Goal: Find contact information: Find contact information

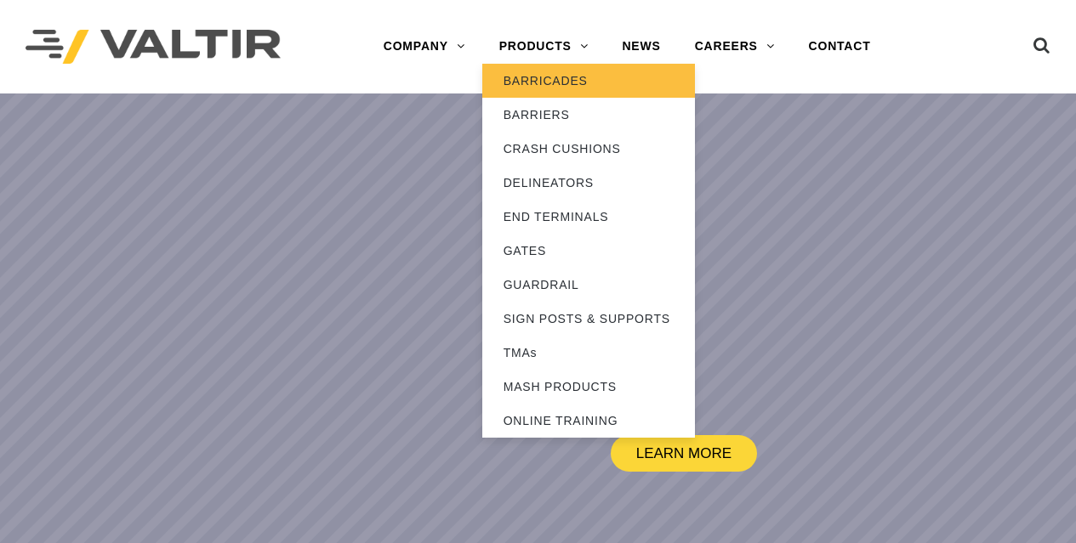
click at [550, 76] on link "BARRICADES" at bounding box center [588, 81] width 213 height 34
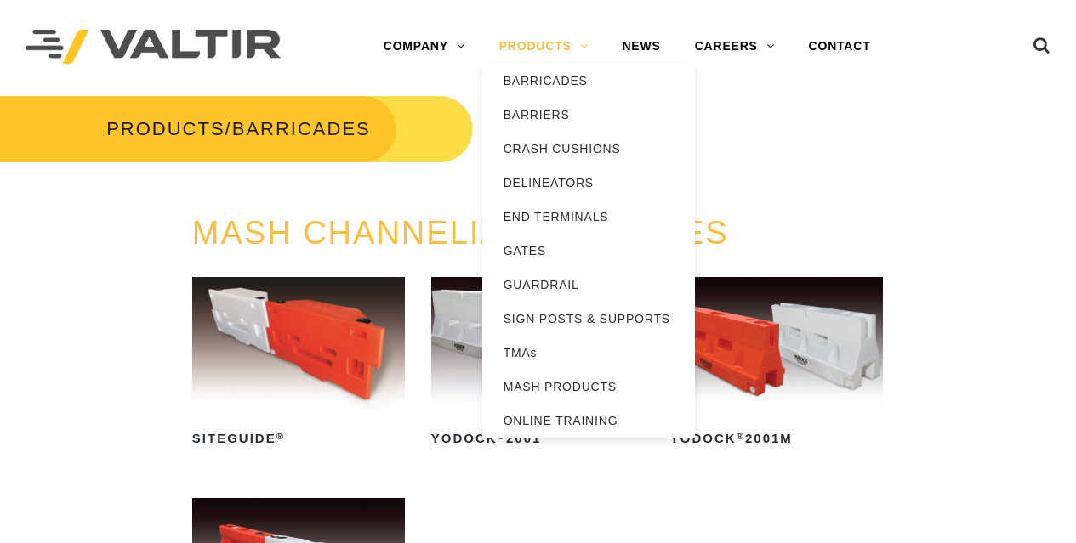
click at [542, 37] on link "PRODUCTS" at bounding box center [543, 47] width 123 height 34
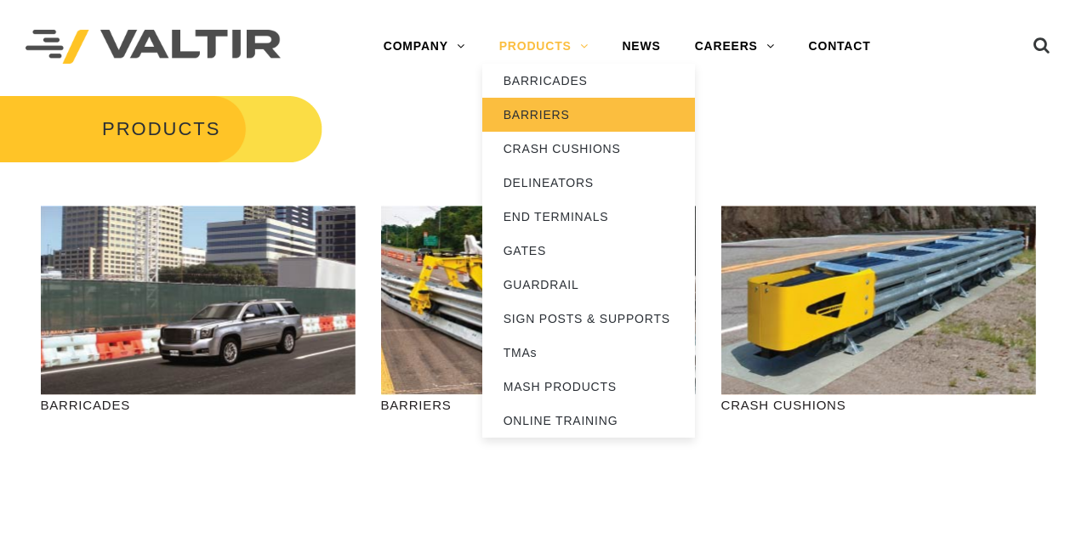
click at [554, 113] on link "BARRIERS" at bounding box center [588, 115] width 213 height 34
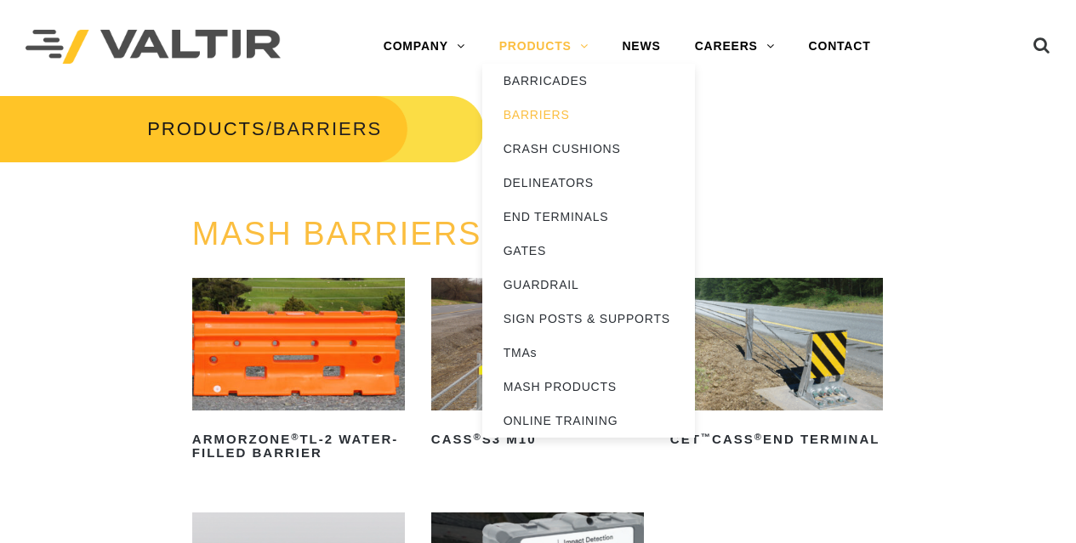
click at [557, 48] on link "PRODUCTS" at bounding box center [543, 47] width 123 height 34
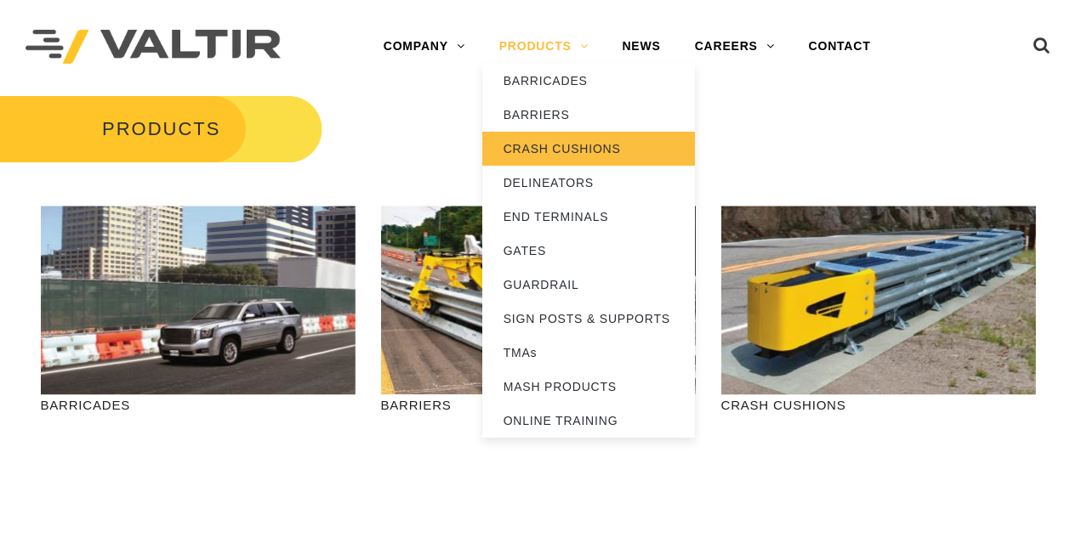
click at [576, 152] on link "CRASH CUSHIONS" at bounding box center [588, 149] width 213 height 34
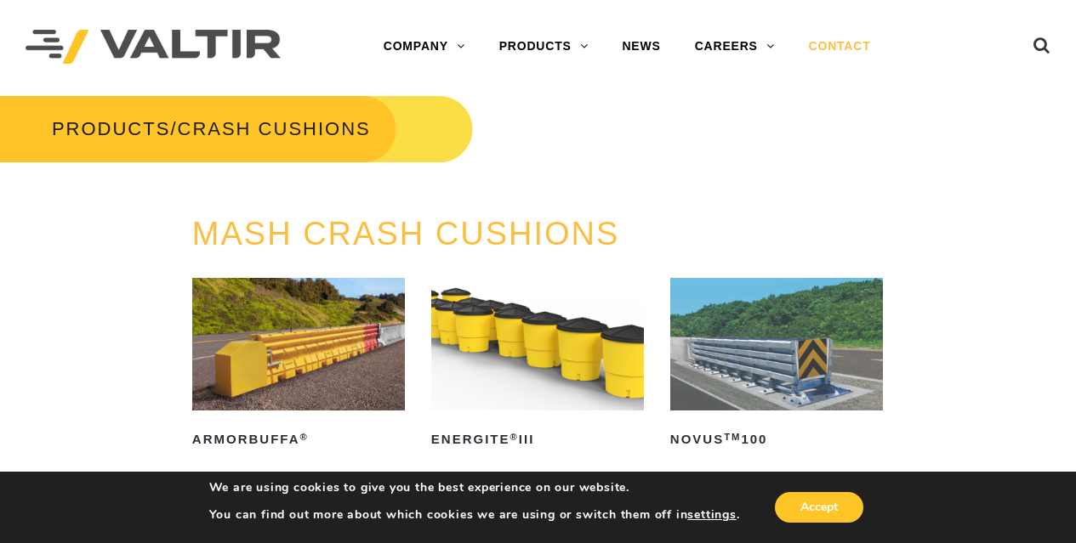
click at [837, 54] on link "CONTACT" at bounding box center [840, 47] width 96 height 34
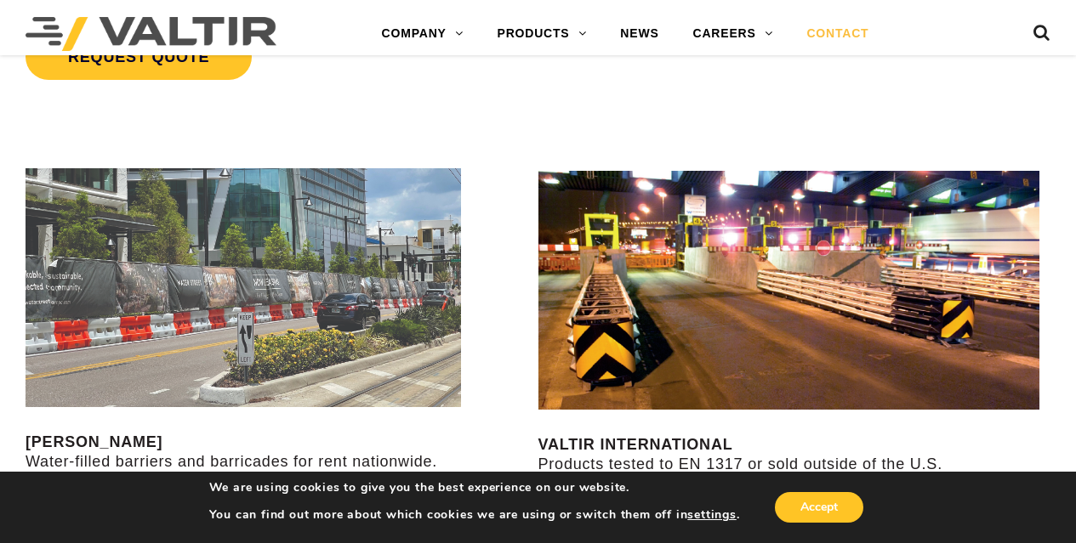
scroll to position [1786, 0]
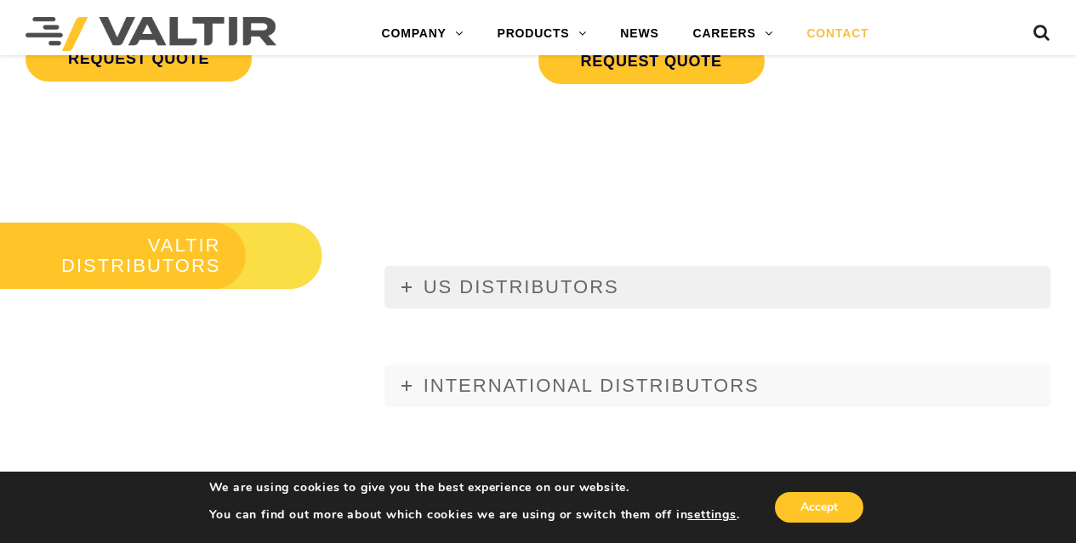
click at [570, 280] on span "US DISTRIBUTORS" at bounding box center [521, 286] width 196 height 21
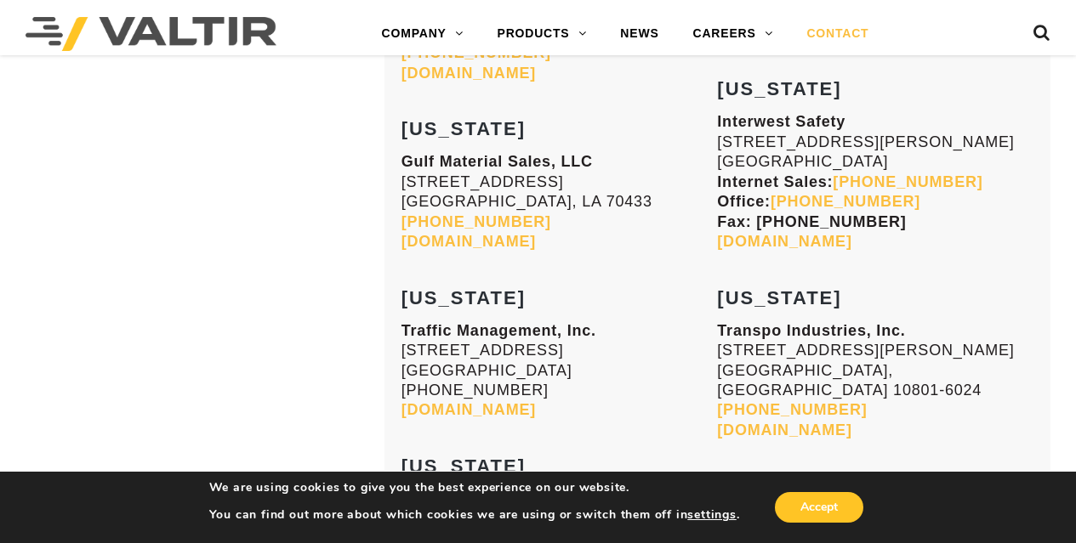
scroll to position [2636, 0]
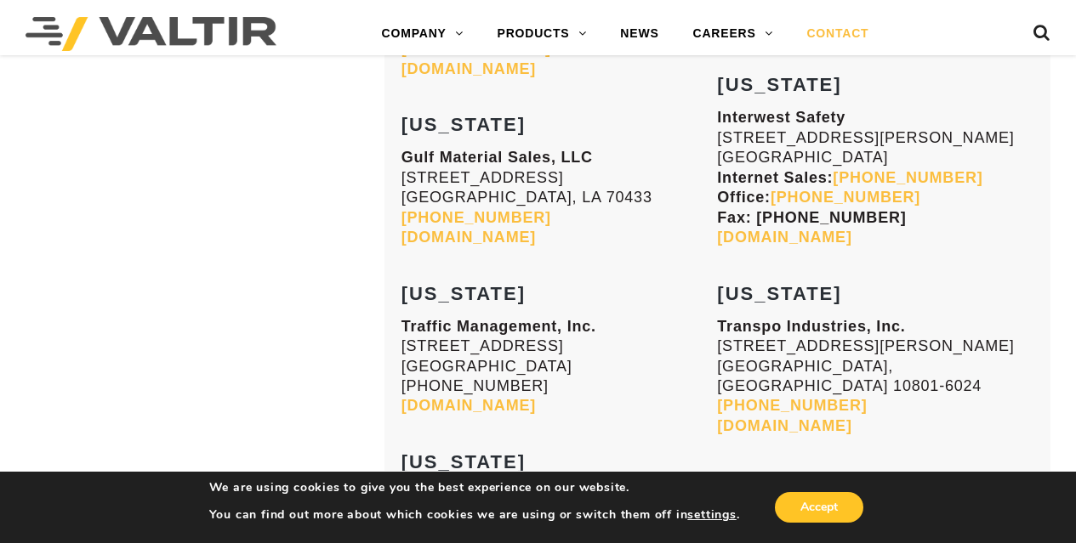
drag, startPoint x: 410, startPoint y: 261, endPoint x: 605, endPoint y: 258, distance: 194.7
click at [605, 317] on p "Traffic Management, Inc. 4900 Airport Plaza Drive, Suite 300 Long Beach, CA 908…" at bounding box center [559, 366] width 316 height 99
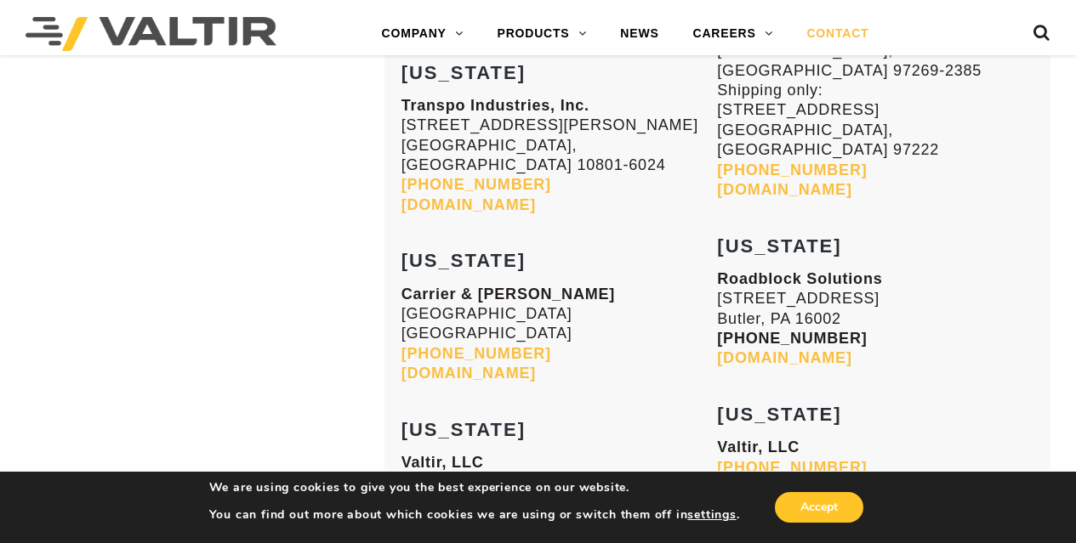
scroll to position [6802, 0]
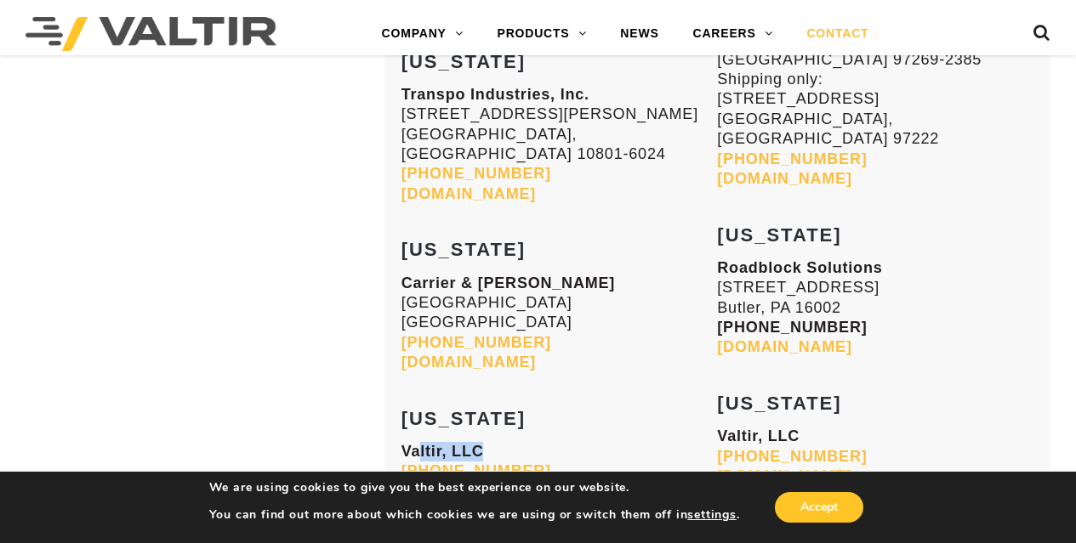
drag, startPoint x: 411, startPoint y: 180, endPoint x: 476, endPoint y: 193, distance: 66.7
click at [512, 442] on p "Valtir, LLC (888) 323-6374 valtir.com" at bounding box center [559, 472] width 316 height 60
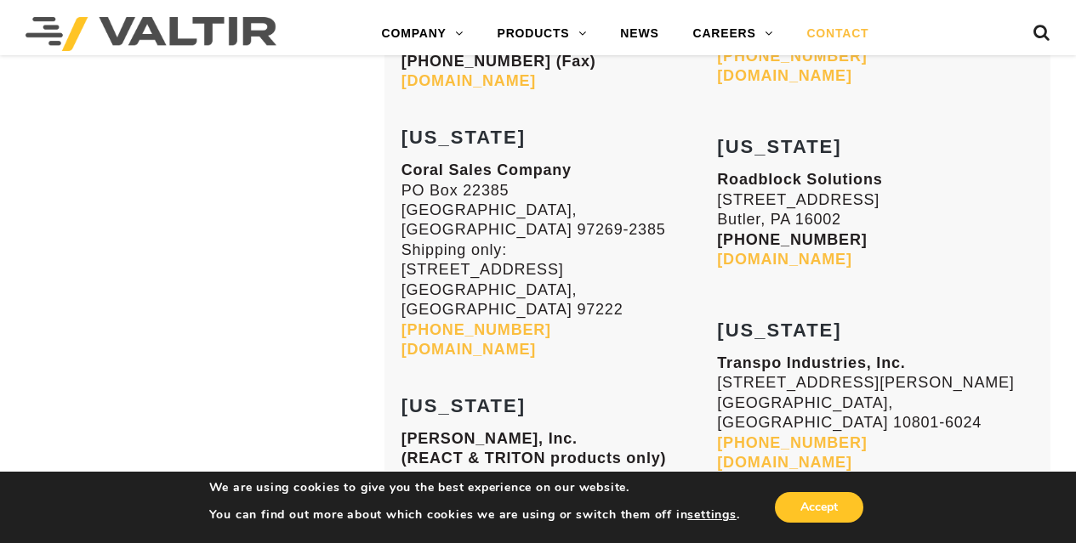
scroll to position [4591, 0]
drag, startPoint x: 722, startPoint y: 327, endPoint x: 949, endPoint y: 323, distance: 227.1
click at [949, 542] on strong "RoadSafe Traffic Systems, Inc" at bounding box center [836, 550] width 238 height 17
click at [972, 487] on h3 "SOUTH CAROLINA" at bounding box center [875, 507] width 316 height 41
click at [760, 542] on strong "RoadSafe Traffic Systems, Inc" at bounding box center [836, 550] width 238 height 17
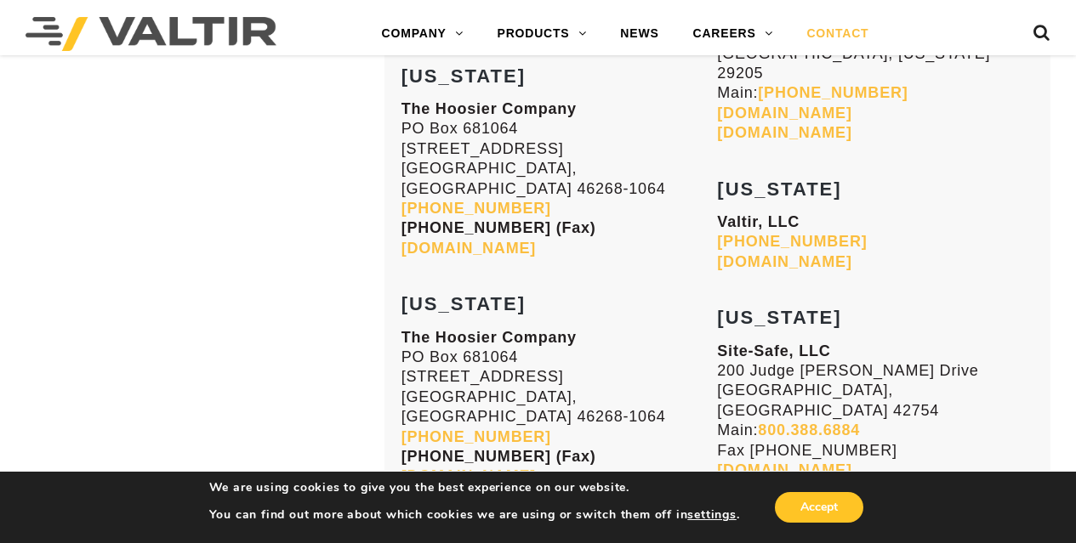
scroll to position [5101, 0]
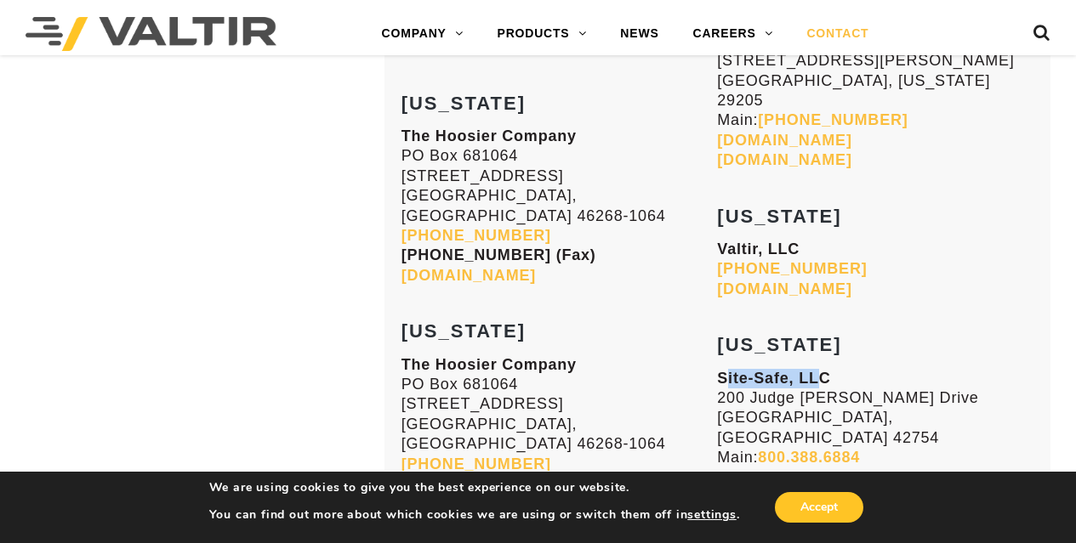
drag, startPoint x: 718, startPoint y: 131, endPoint x: 811, endPoint y: 126, distance: 93.7
drag, startPoint x: 775, startPoint y: 304, endPoint x: 928, endPoint y: 316, distance: 153.6
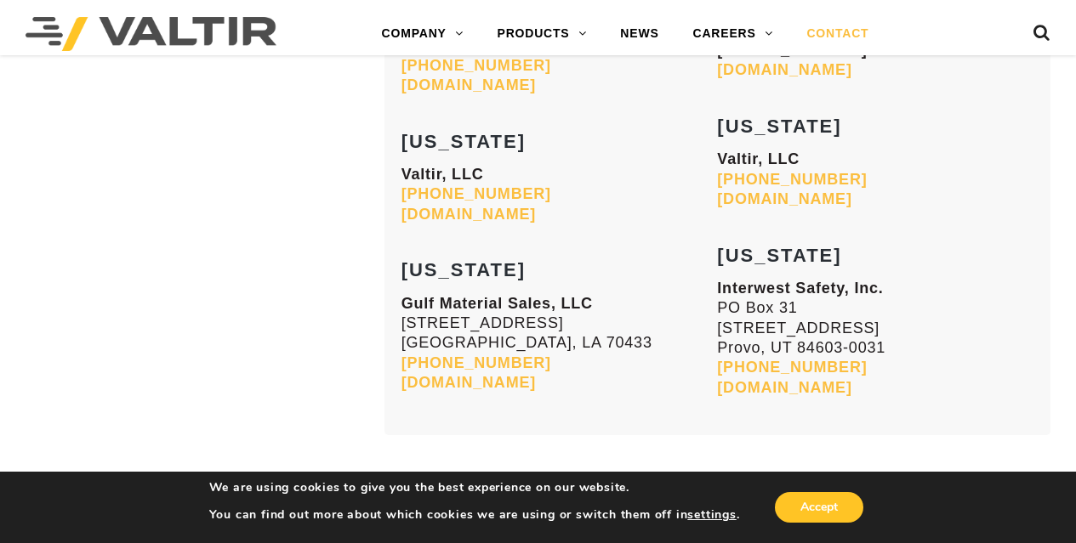
scroll to position [7120, 0]
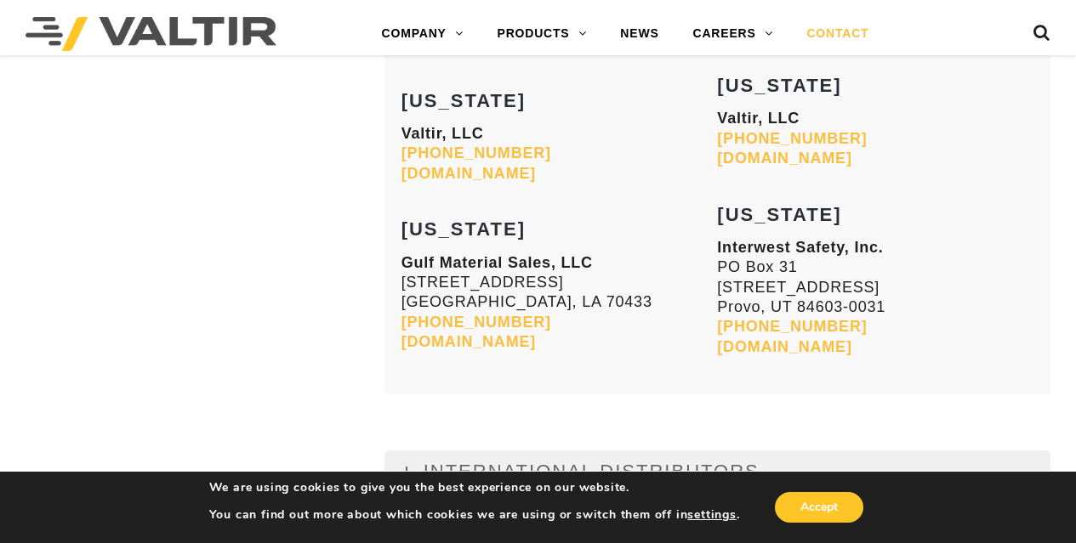
click at [646, 461] on span "INTERNATIONAL DISTRIBUTORS" at bounding box center [591, 471] width 336 height 21
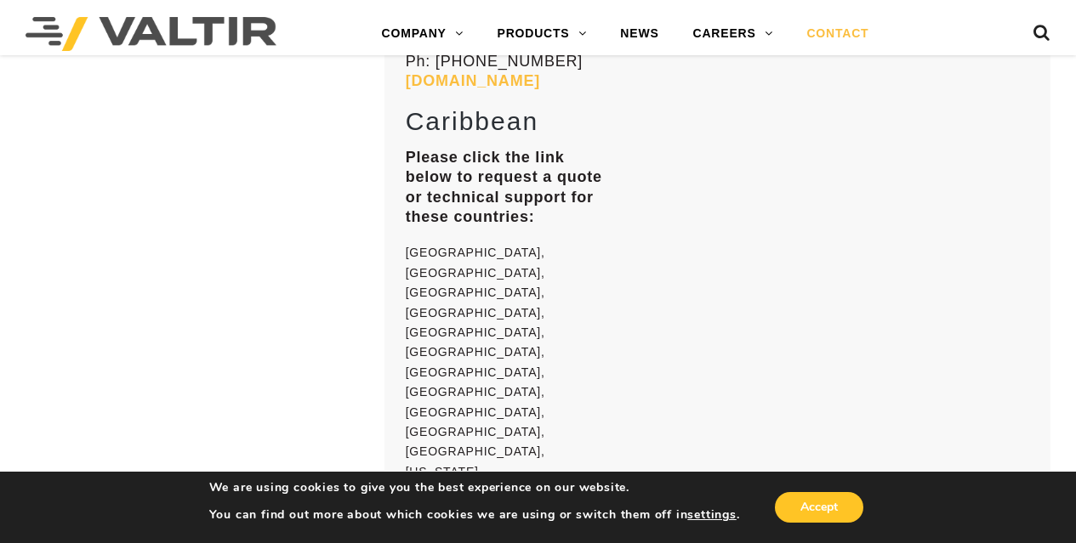
scroll to position [13922, 0]
